Goal: Information Seeking & Learning: Check status

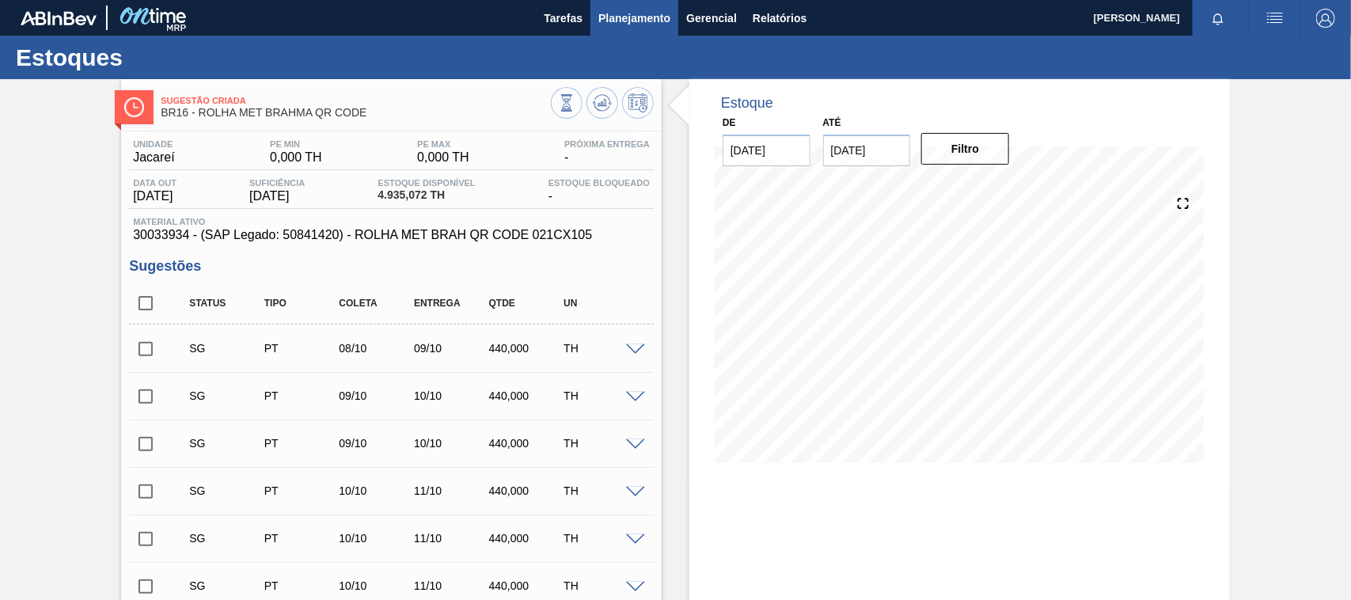
click at [616, 9] on span "Planejamento" at bounding box center [634, 18] width 72 height 19
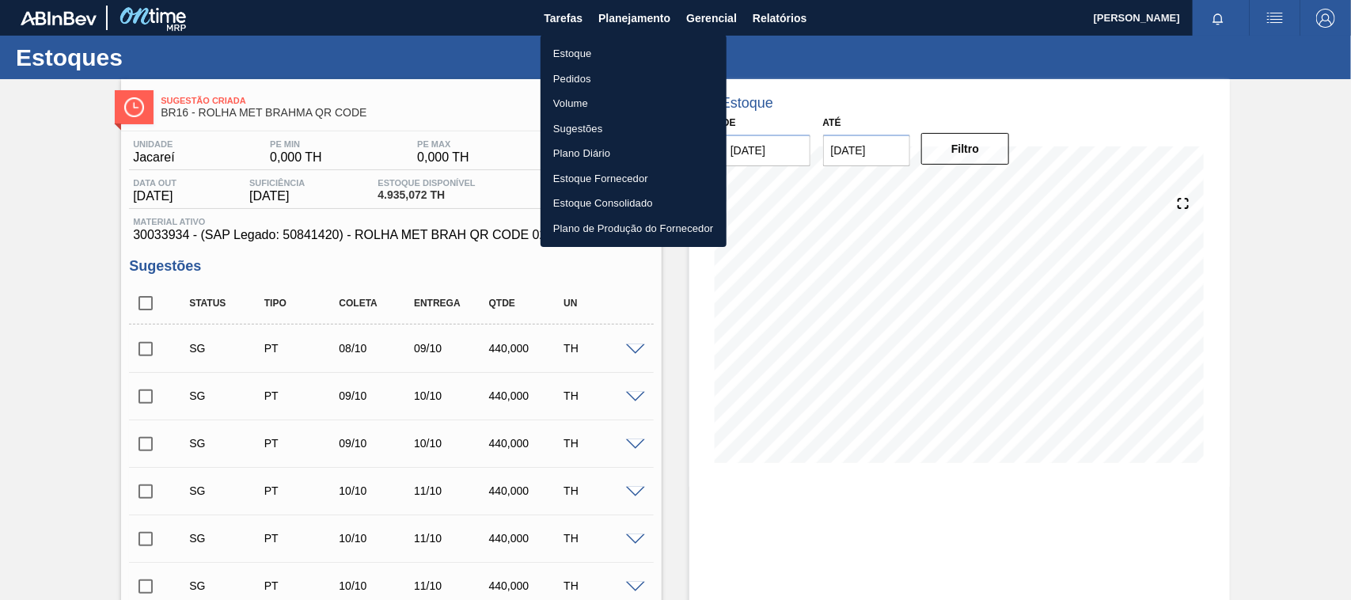
click at [578, 53] on li "Estoque" at bounding box center [634, 53] width 186 height 25
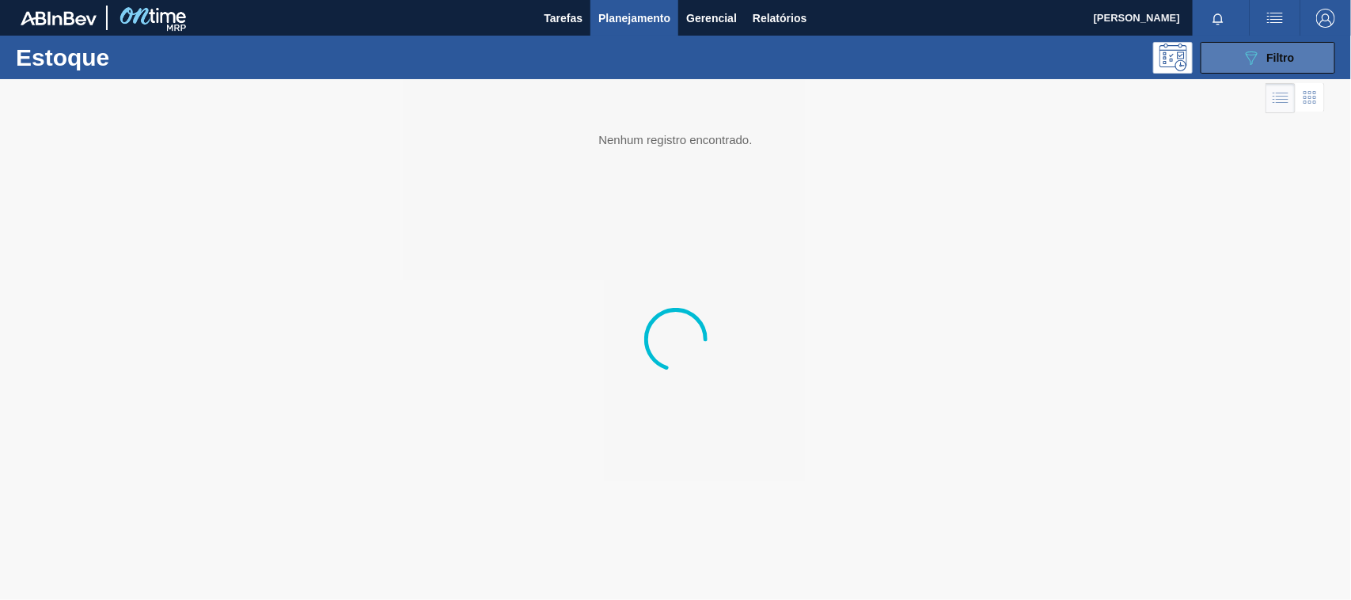
click at [1211, 53] on button "089F7B8B-B2A5-4AFE-B5C0-19BA573D28AC Filtro" at bounding box center [1268, 58] width 135 height 32
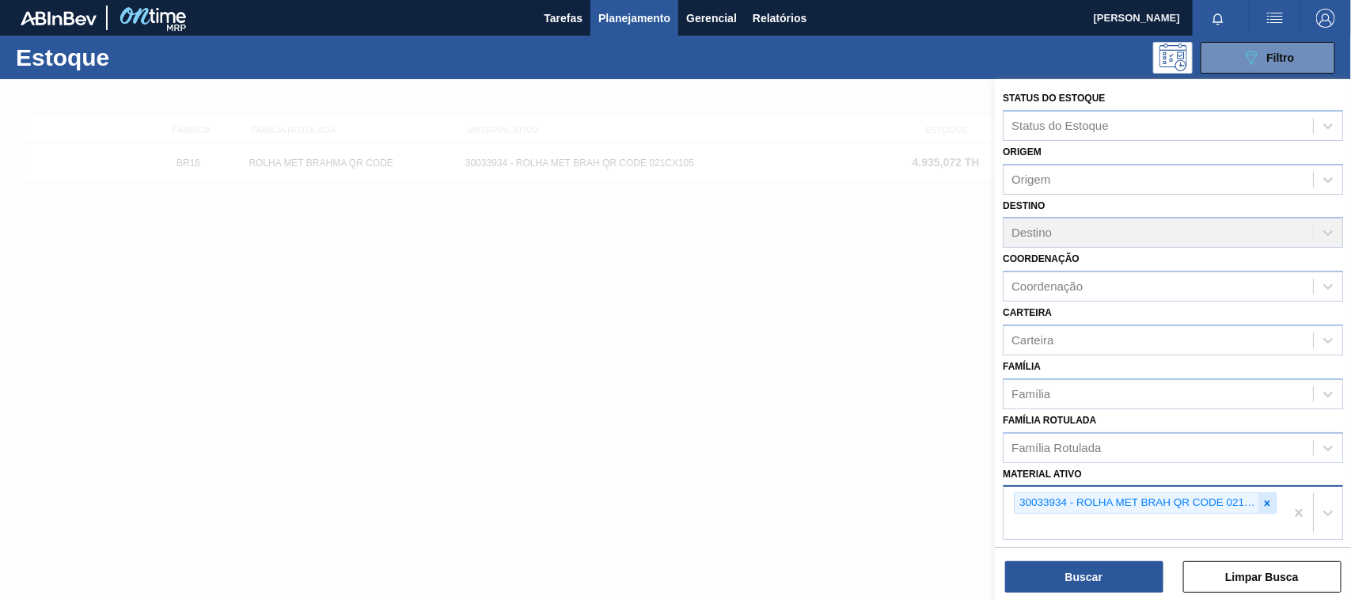
click at [1262, 503] on icon at bounding box center [1267, 503] width 11 height 11
paste ativo "30012583"
type ativo "30012583"
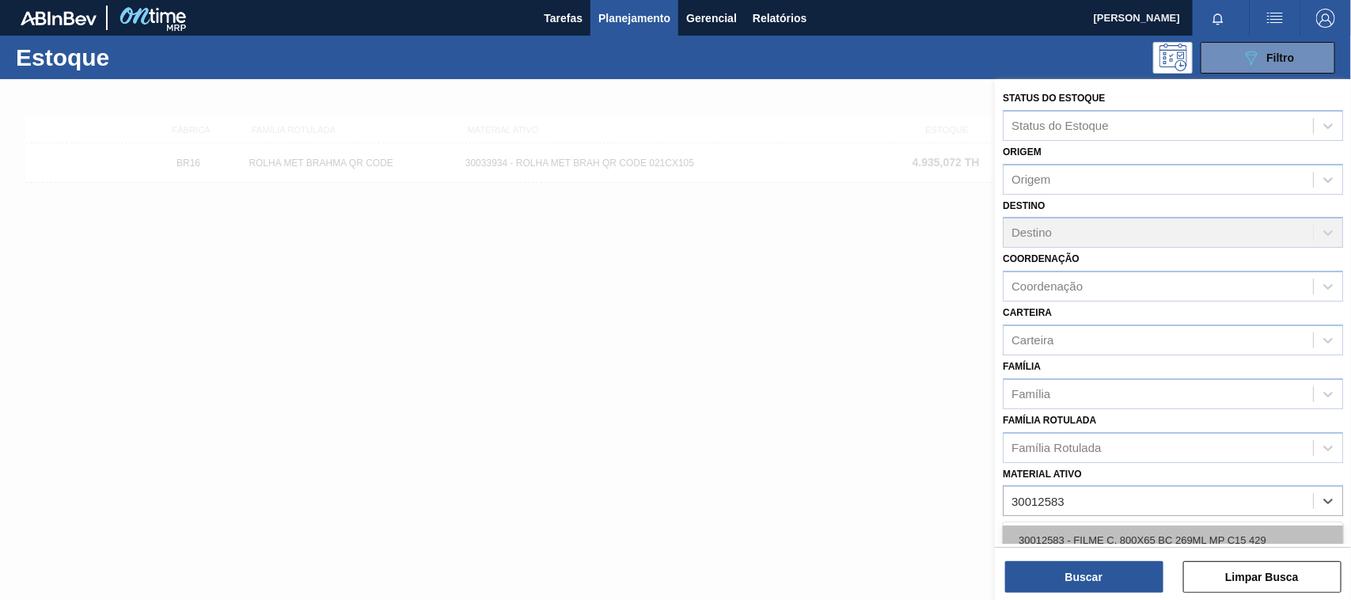
click at [1145, 535] on div "30012583 - FILME C. 800X65 BC 269ML MP C15 429" at bounding box center [1173, 540] width 340 height 29
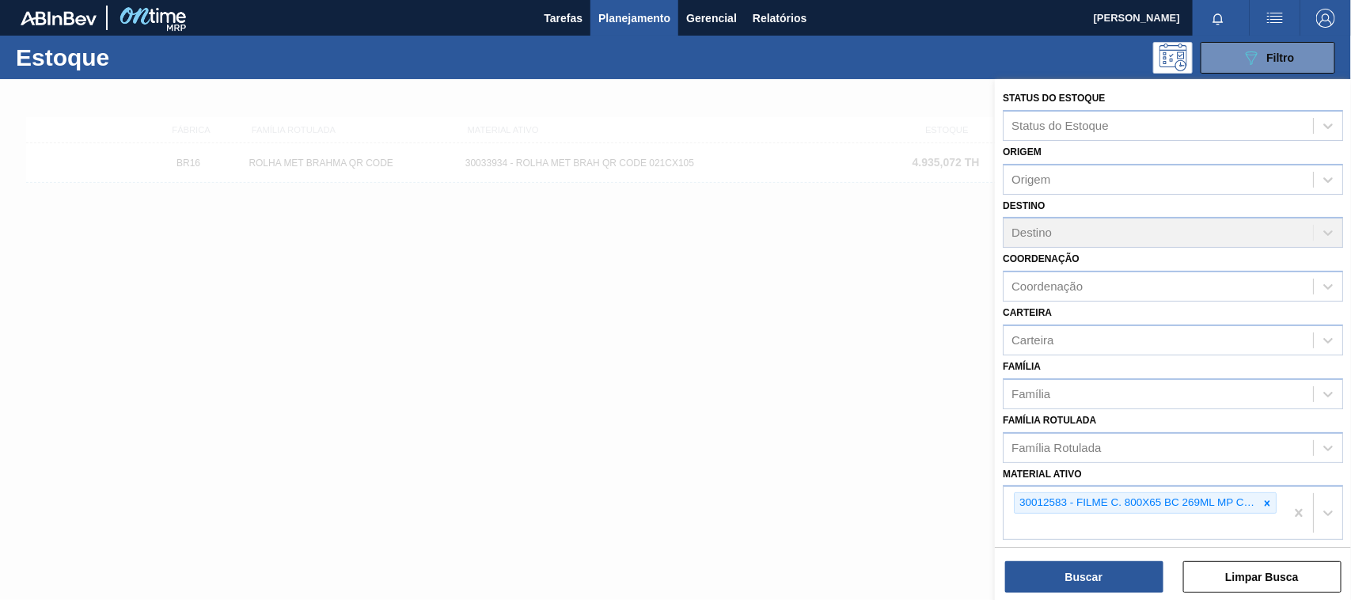
click at [1124, 555] on div "Buscar Limpar Busca" at bounding box center [1173, 569] width 356 height 44
click at [1122, 570] on button "Buscar" at bounding box center [1084, 577] width 158 height 32
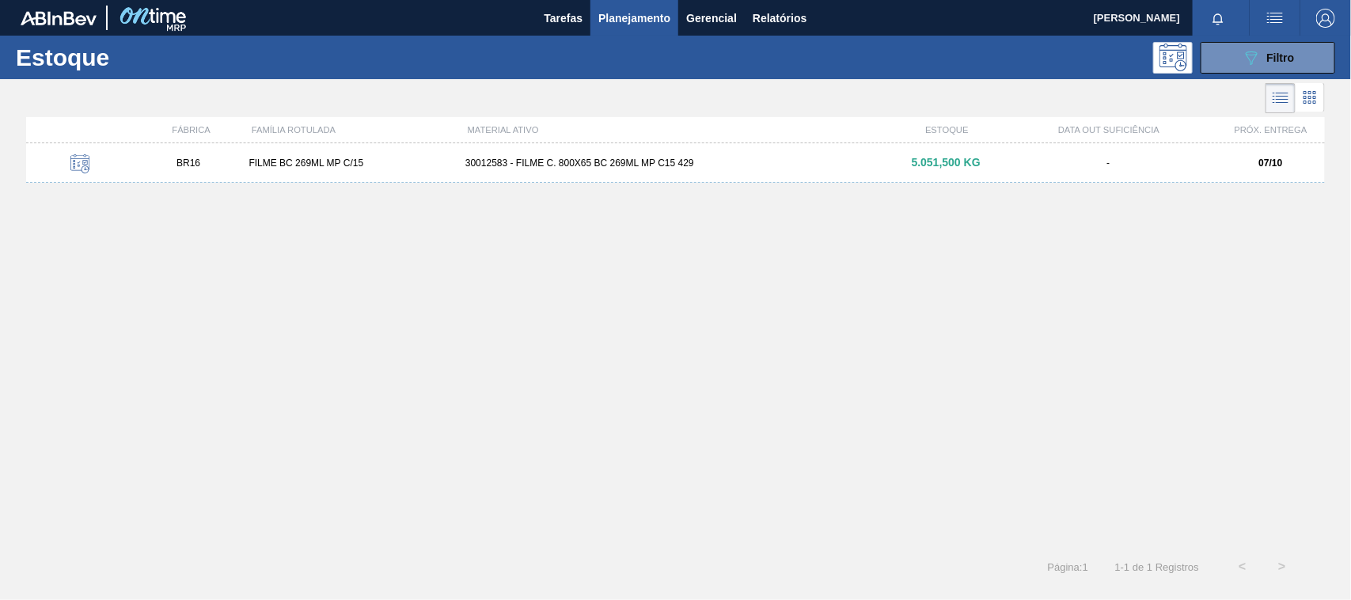
click at [666, 170] on div "BR16 FILME BC 269ML MP C/15 30012583 - FILME C. 800X65 BC 269ML MP C15 429 5.05…" at bounding box center [675, 163] width 1299 height 40
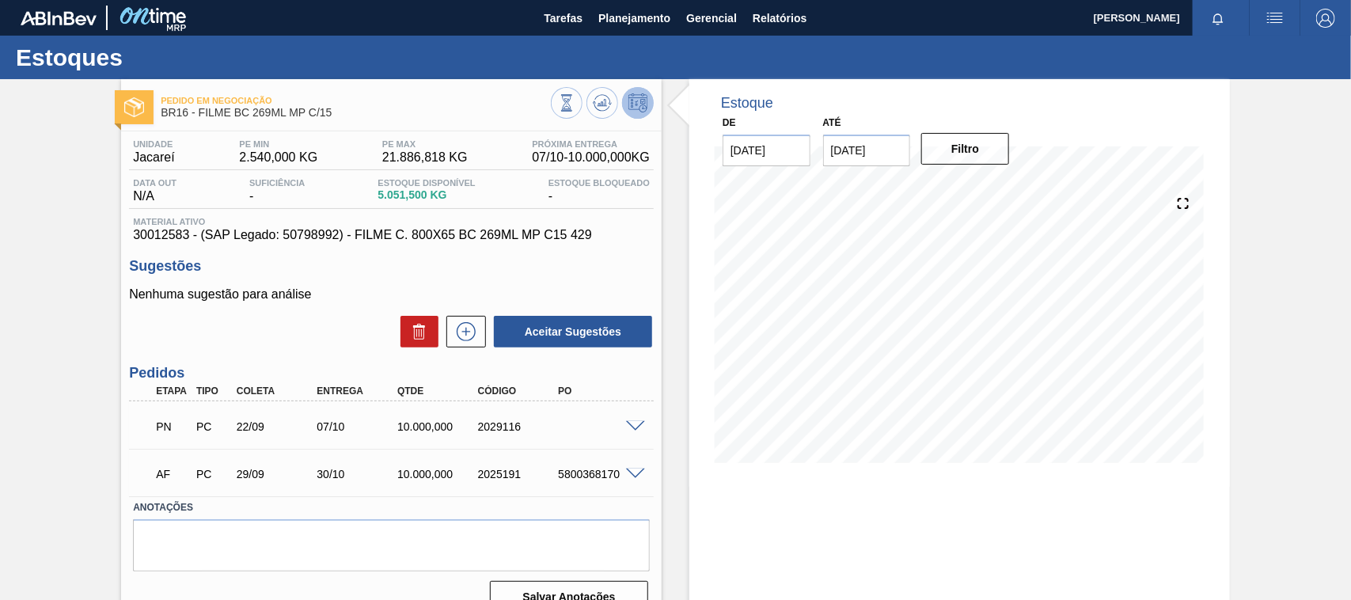
click at [635, 432] on span at bounding box center [635, 427] width 19 height 12
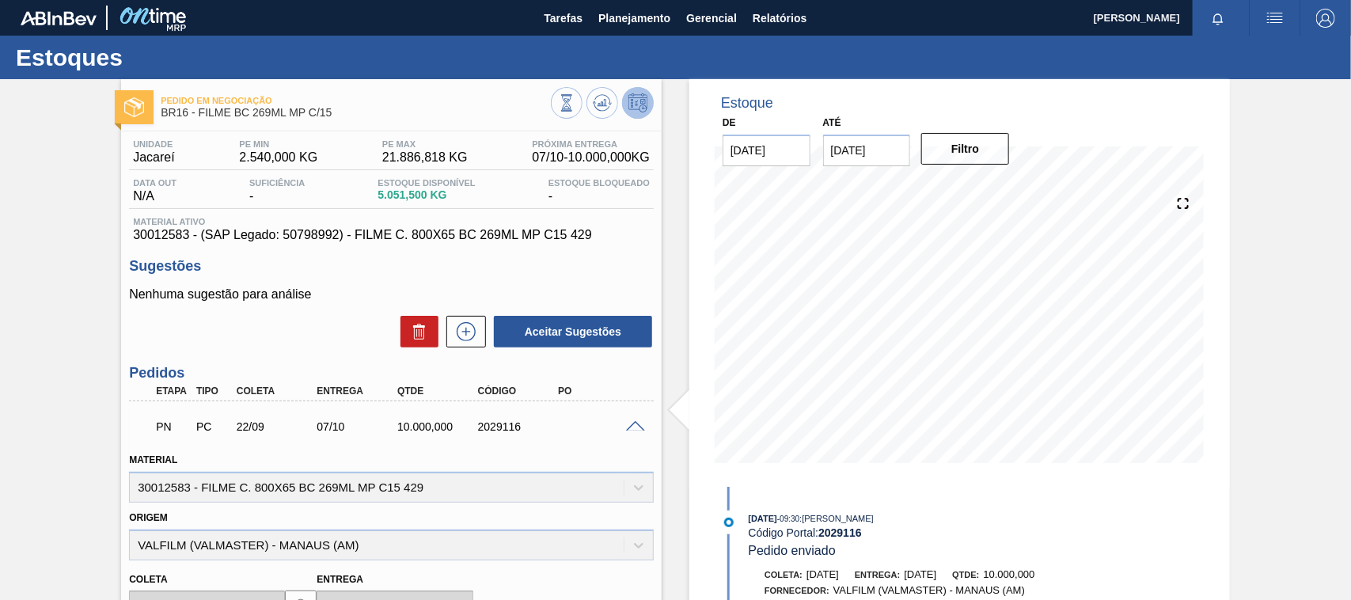
scroll to position [99, 0]
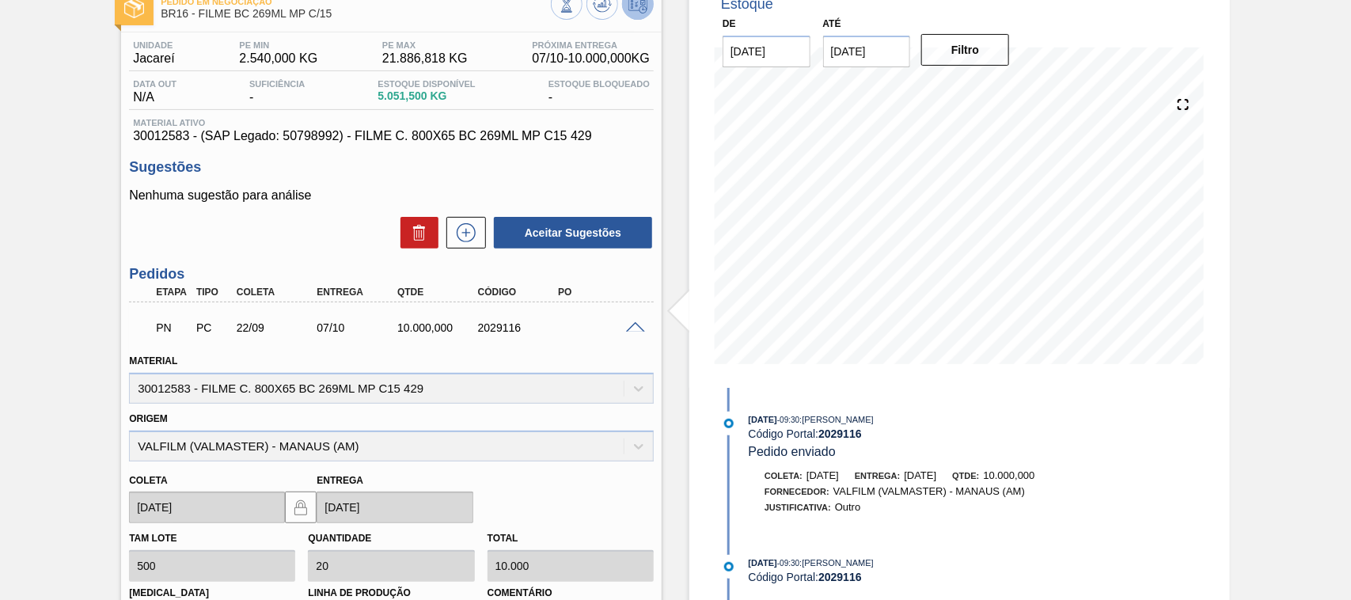
click at [468, 332] on div "2029116" at bounding box center [508, 327] width 81 height 13
copy div "2029116"
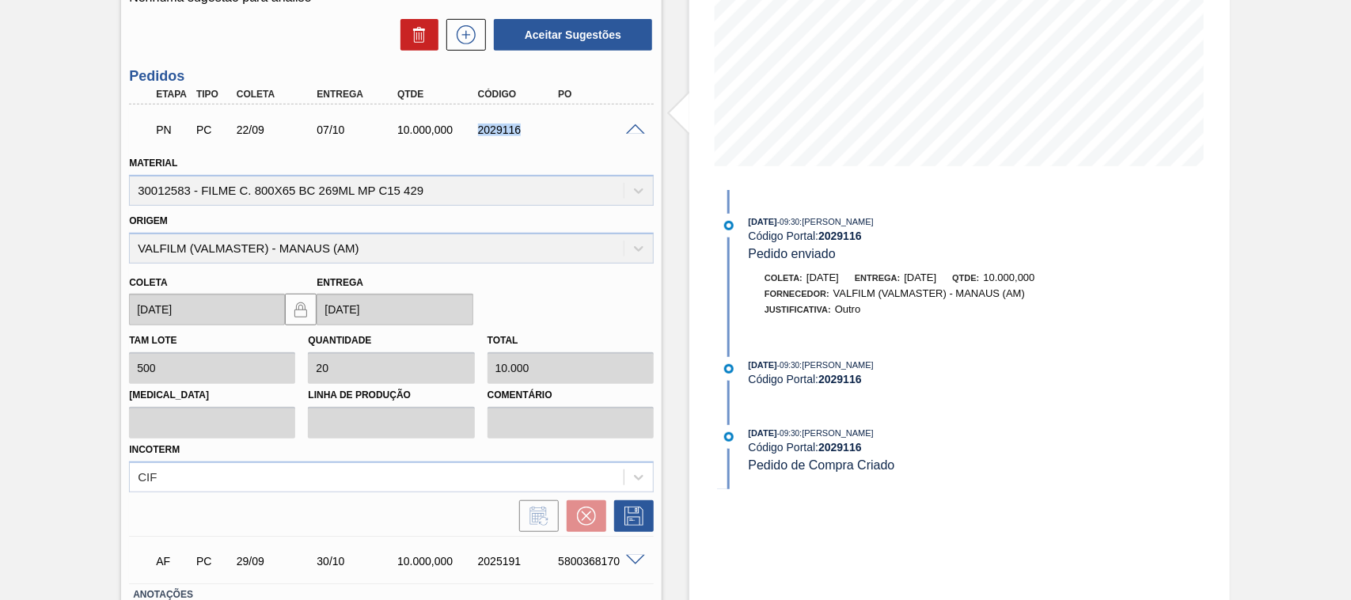
scroll to position [410, 0]
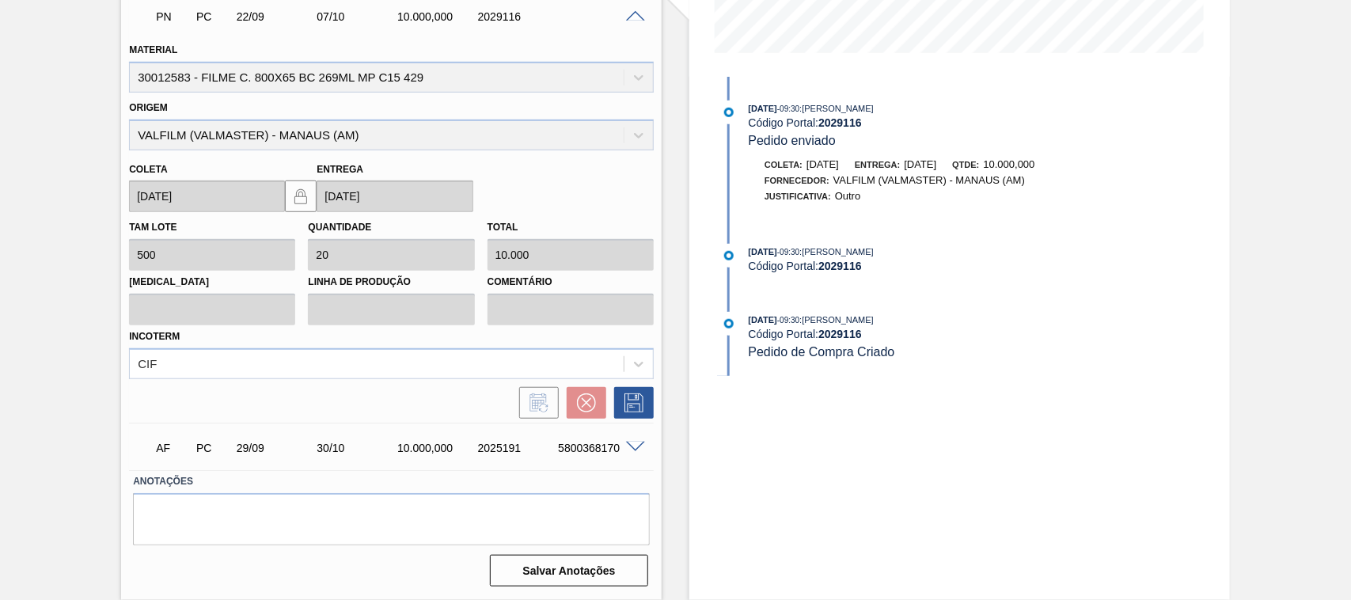
click at [628, 453] on div "5800368170" at bounding box center [598, 448] width 89 height 13
click at [638, 446] on span at bounding box center [635, 448] width 19 height 12
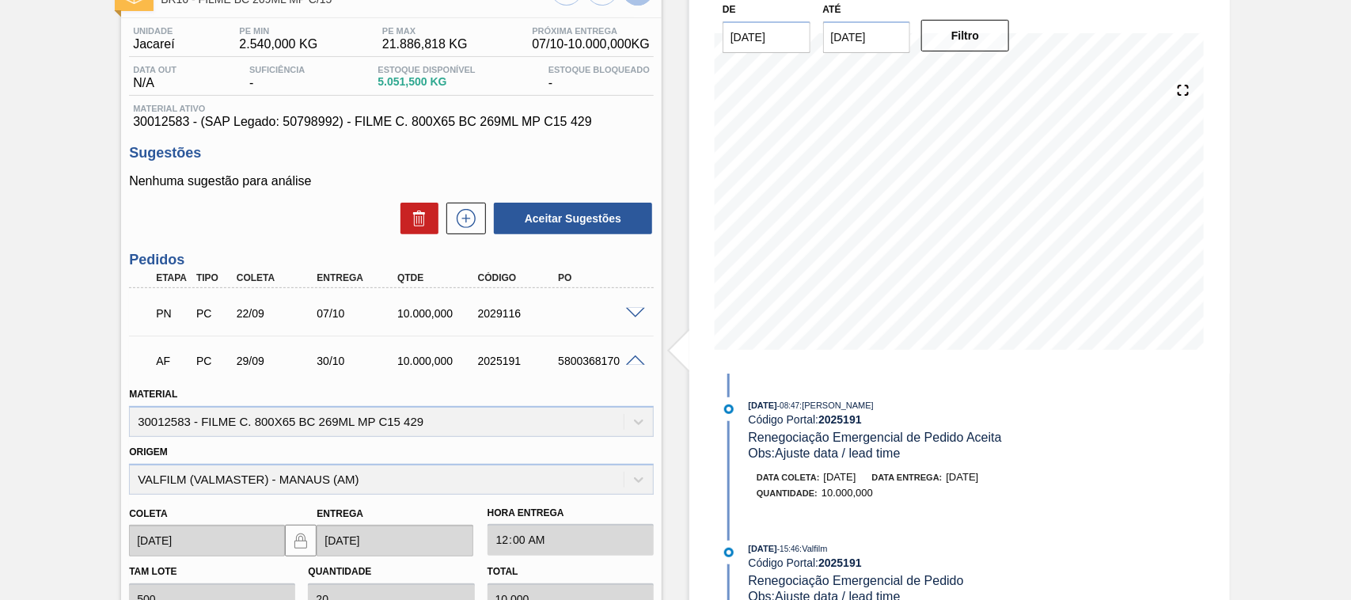
scroll to position [14, 0]
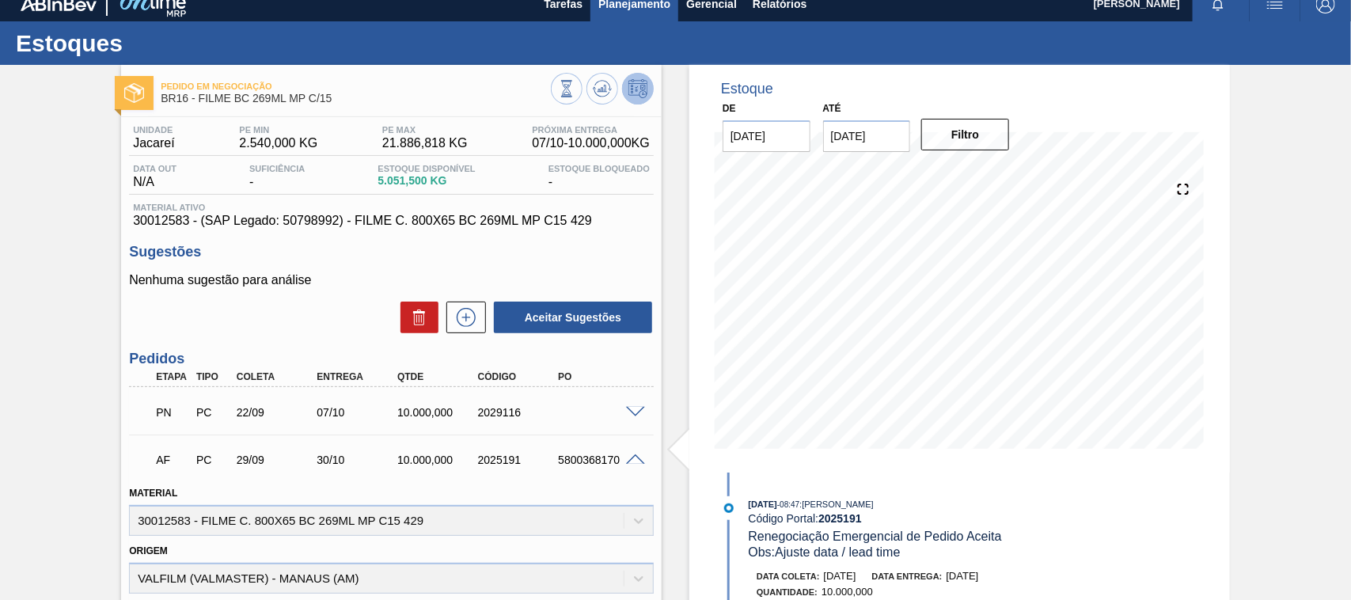
click at [637, 10] on span "Planejamento" at bounding box center [634, 3] width 72 height 19
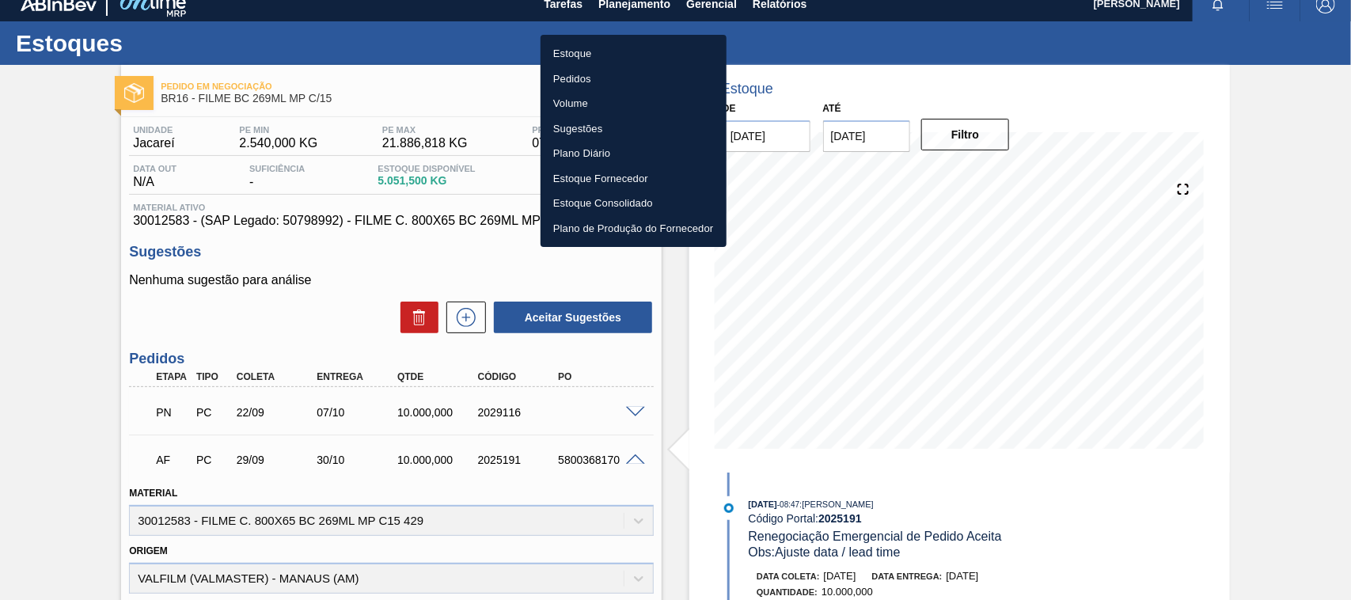
click at [588, 56] on li "Estoque" at bounding box center [634, 53] width 186 height 25
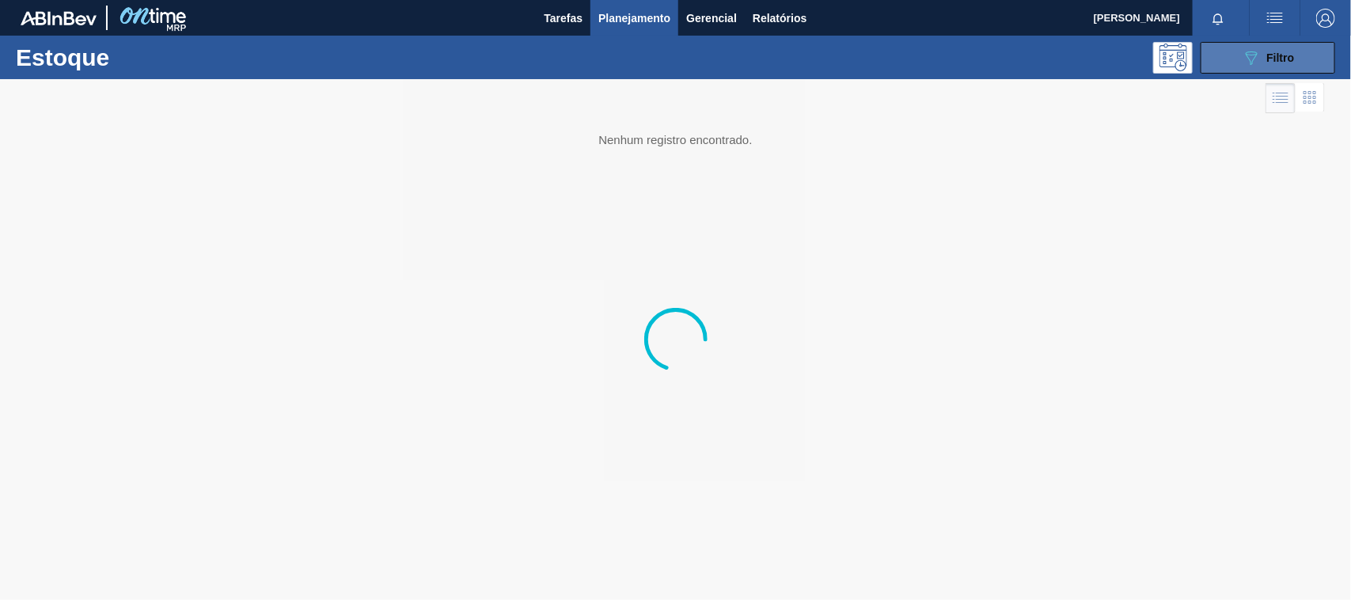
click at [1243, 56] on icon "089F7B8B-B2A5-4AFE-B5C0-19BA573D28AC" at bounding box center [1251, 57] width 19 height 19
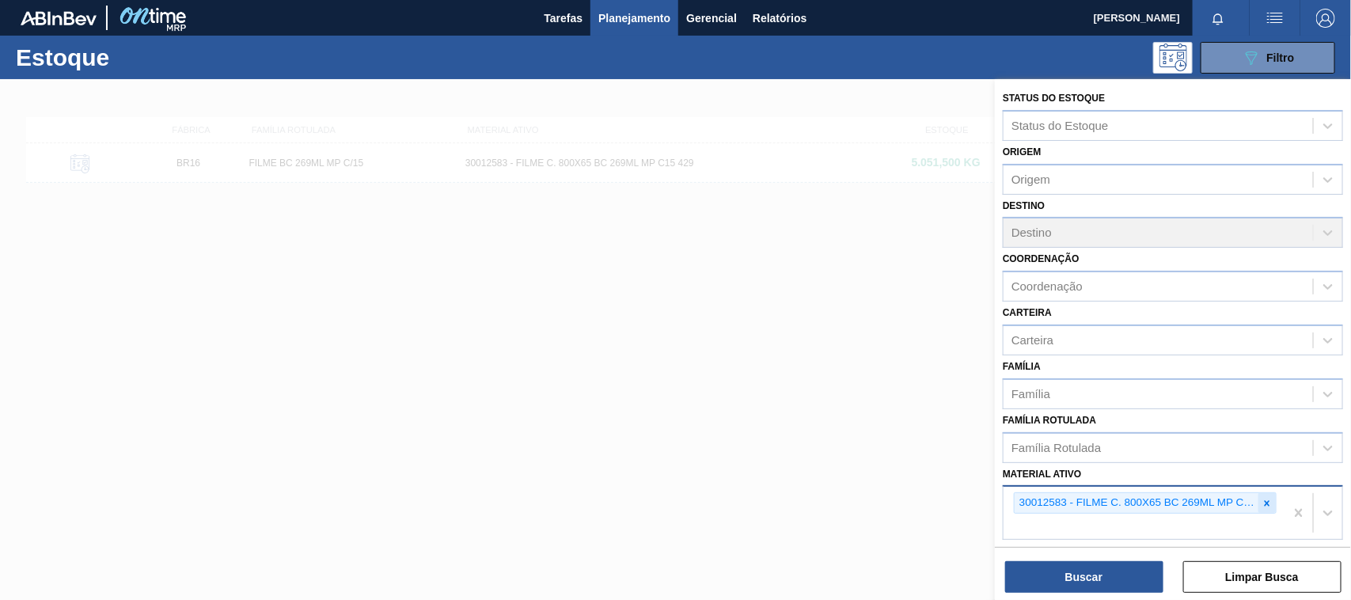
click at [1264, 500] on icon at bounding box center [1267, 503] width 11 height 11
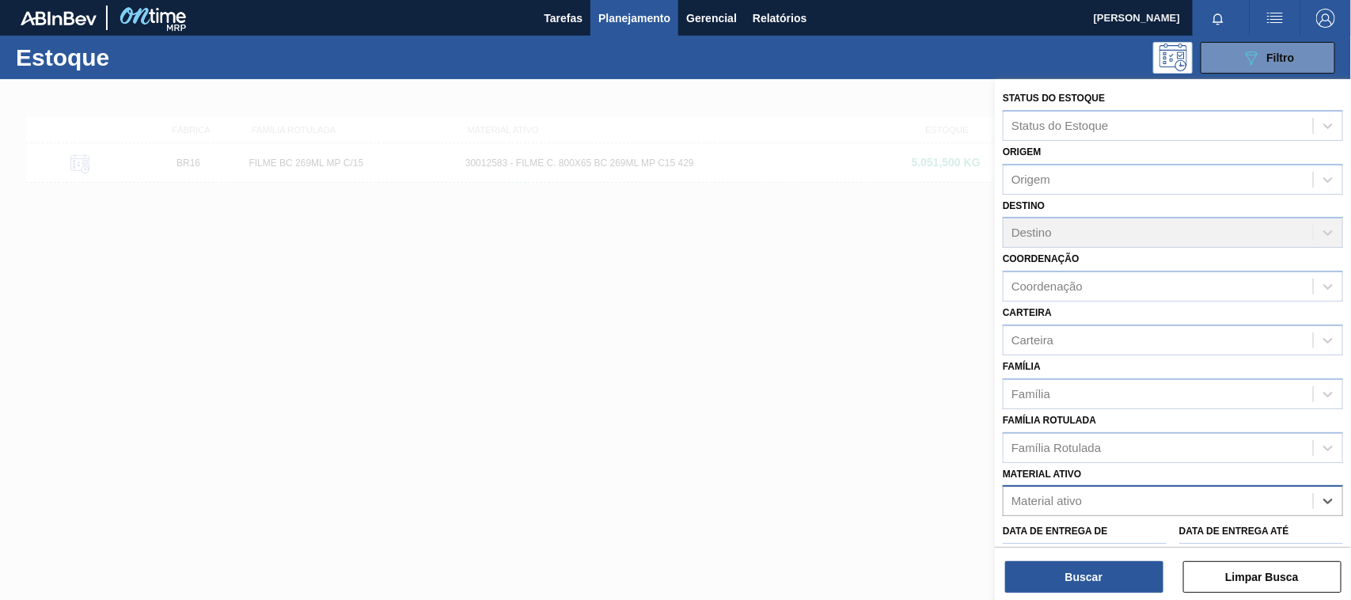
paste ativo "30033934"
type ativo "30033934"
click at [1025, 536] on div "30033934 - ROLHA MET BRAH QR CODE 021CX105" at bounding box center [1173, 540] width 340 height 29
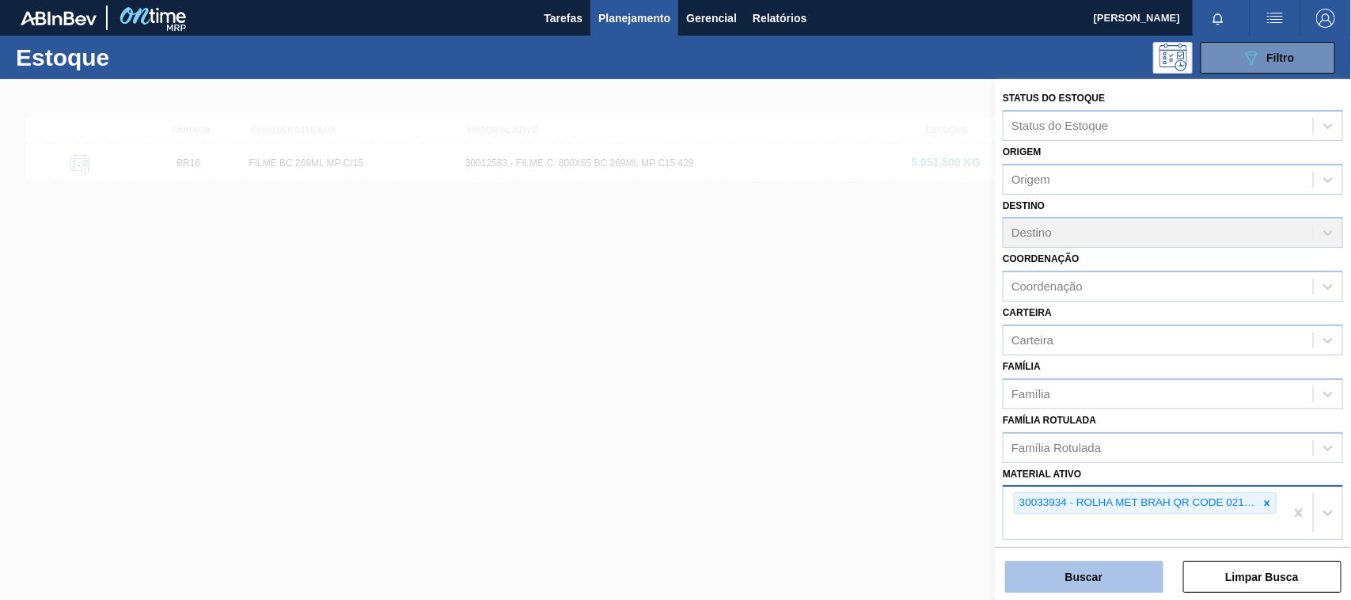
click at [1051, 566] on button "Buscar" at bounding box center [1084, 577] width 158 height 32
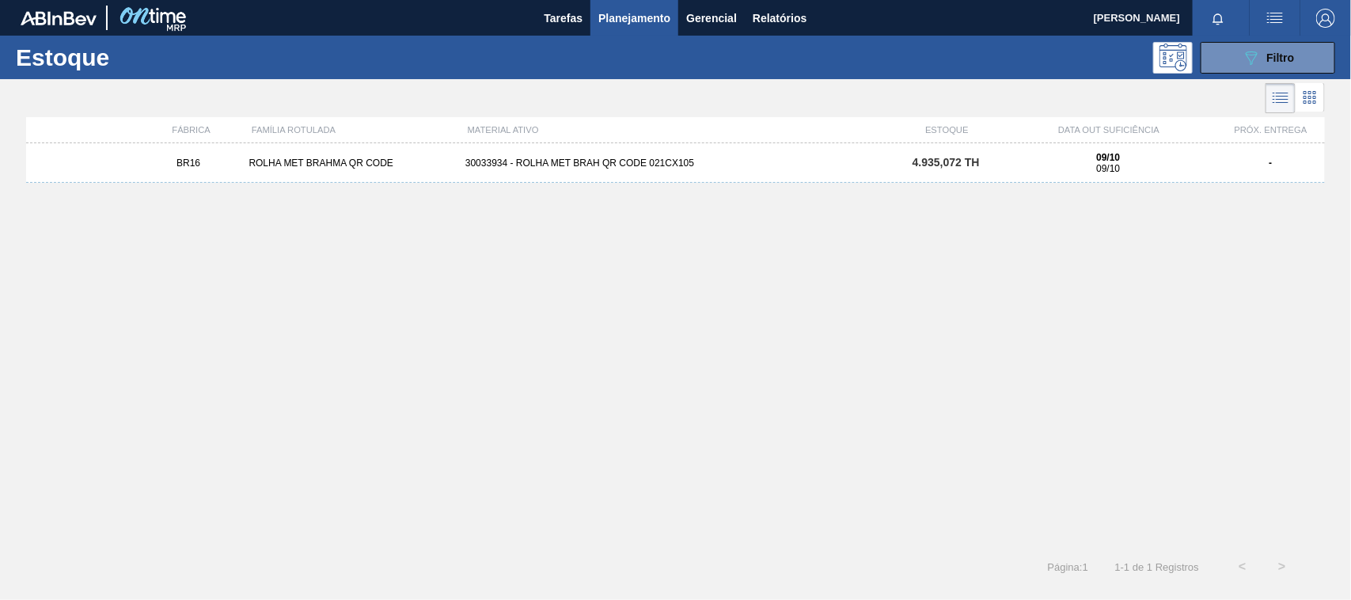
click at [662, 177] on div "BR16 ROLHA MET BRAHMA QR CODE 30033934 - ROLHA MET BRAH QR CODE 021CX105 4.935,…" at bounding box center [675, 163] width 1299 height 40
